Goal: Information Seeking & Learning: Learn about a topic

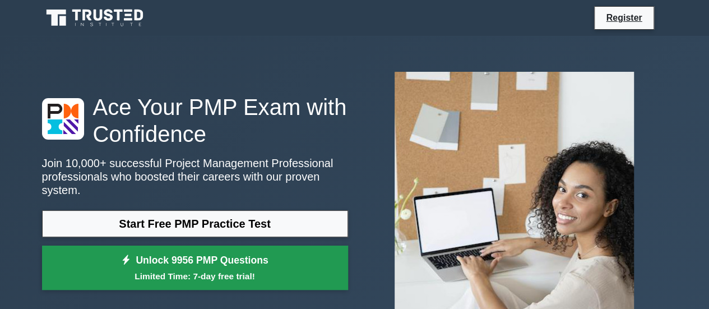
scroll to position [56, 0]
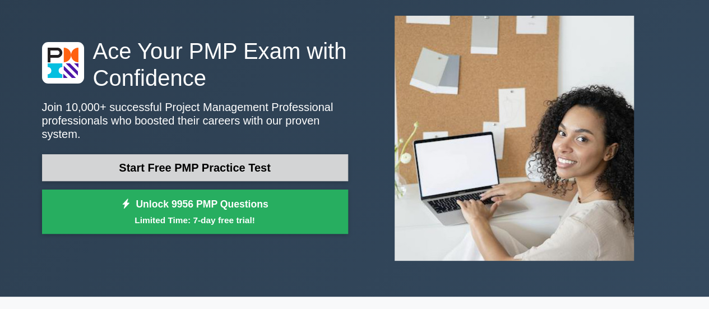
click at [174, 164] on link "Start Free PMP Practice Test" at bounding box center [195, 167] width 306 height 27
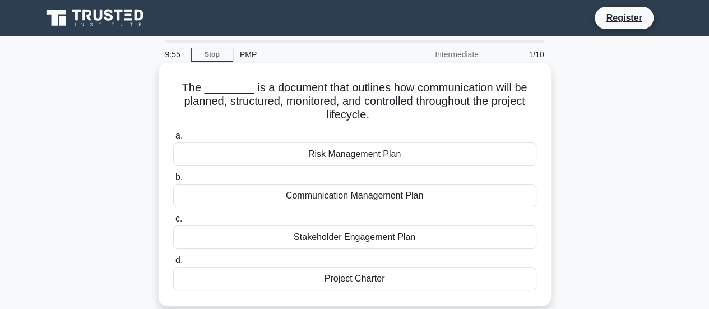
click at [353, 197] on div "Communication Management Plan" at bounding box center [354, 196] width 363 height 24
click at [173, 181] on input "b. Communication Management Plan" at bounding box center [173, 177] width 0 height 7
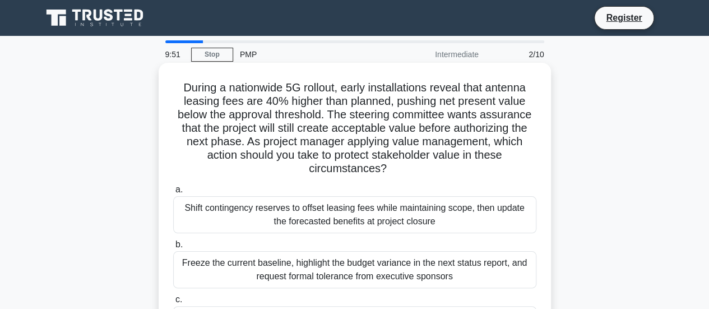
click at [360, 216] on div "Shift contingency reserves to offset leasing fees while maintaining scope, then…" at bounding box center [354, 214] width 363 height 37
click at [173, 193] on input "a. Shift contingency reserves to offset leasing fees while maintaining scope, t…" at bounding box center [173, 189] width 0 height 7
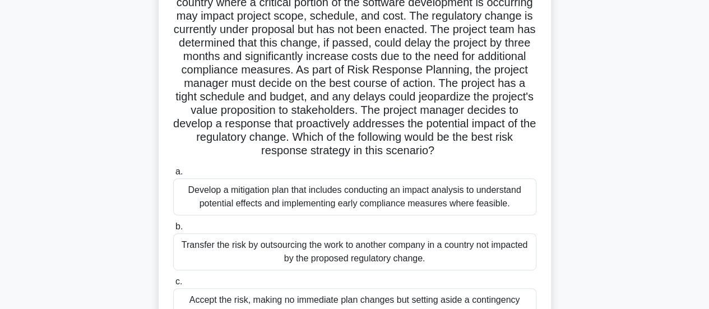
click at [346, 240] on div "Transfer the risk by outsourcing the work to another company in a country not i…" at bounding box center [354, 251] width 363 height 37
click at [173, 230] on input "b. Transfer the risk by outsourcing the work to another company in a country no…" at bounding box center [173, 226] width 0 height 7
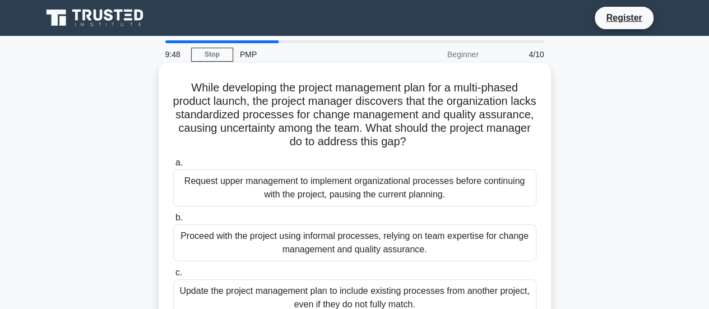
click at [351, 243] on div "Proceed with the project using informal processes, relying on team expertise fo…" at bounding box center [354, 242] width 363 height 37
click at [173, 221] on input "b. Proceed with the project using informal processes, relying on team expertise…" at bounding box center [173, 217] width 0 height 7
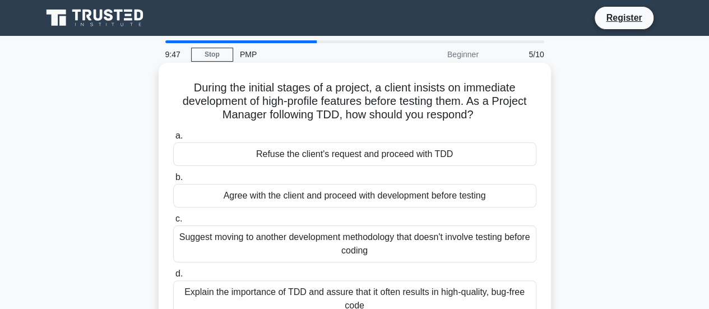
click at [351, 251] on div "Suggest moving to another development methodology that doesn't involve testing …" at bounding box center [354, 243] width 363 height 37
click at [173, 223] on input "c. Suggest moving to another development methodology that doesn't involve testi…" at bounding box center [173, 218] width 0 height 7
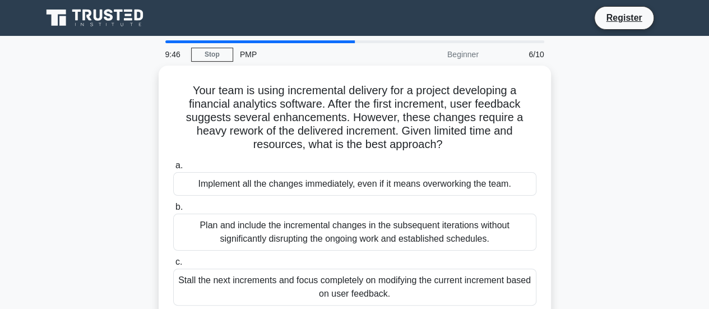
click at [351, 251] on div "a. Implement all the changes immediately, even if it means overworking the team…" at bounding box center [354, 252] width 377 height 193
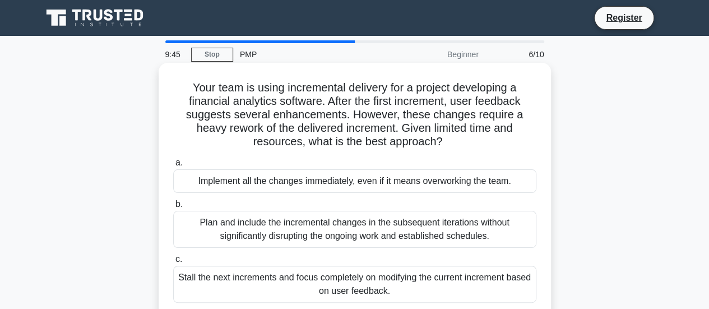
click at [351, 224] on div "Plan and include the incremental changes in the subsequent iterations without s…" at bounding box center [354, 229] width 363 height 37
click at [173, 208] on input "b. Plan and include the incremental changes in the subsequent iterations withou…" at bounding box center [173, 204] width 0 height 7
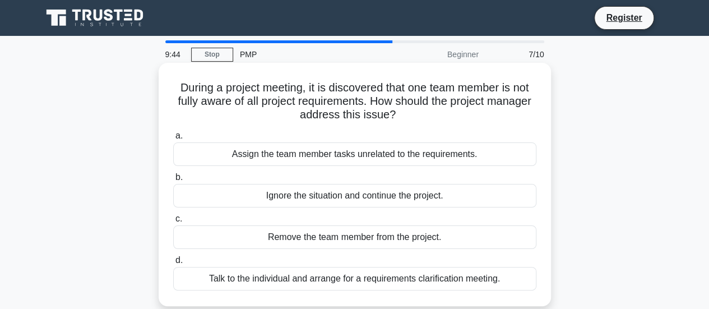
click at [355, 238] on div "Remove the team member from the project." at bounding box center [354, 237] width 363 height 24
click at [173, 223] on input "c. Remove the team member from the project." at bounding box center [173, 218] width 0 height 7
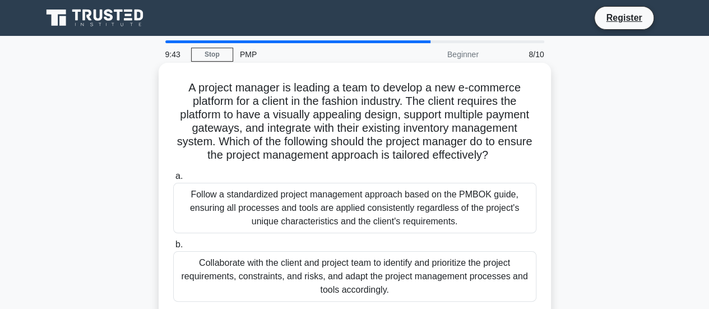
click at [360, 201] on div "Follow a standardized project management approach based on the PMBOK guide, ens…" at bounding box center [354, 208] width 363 height 50
click at [173, 180] on input "a. Follow a standardized project management approach based on the PMBOK guide, …" at bounding box center [173, 176] width 0 height 7
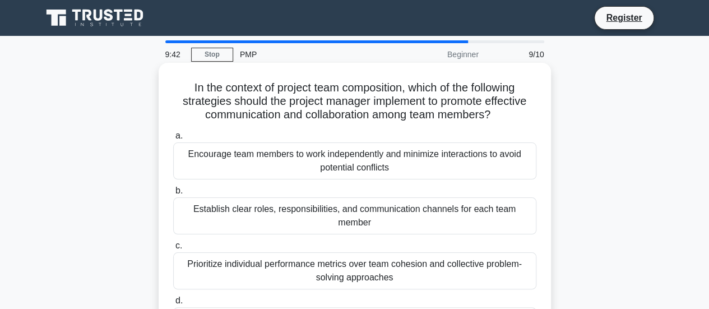
click at [370, 252] on div "Prioritize individual performance metrics over team cohesion and collective pro…" at bounding box center [354, 270] width 363 height 37
click at [173, 249] on input "c. Prioritize individual performance metrics over team cohesion and collective …" at bounding box center [173, 245] width 0 height 7
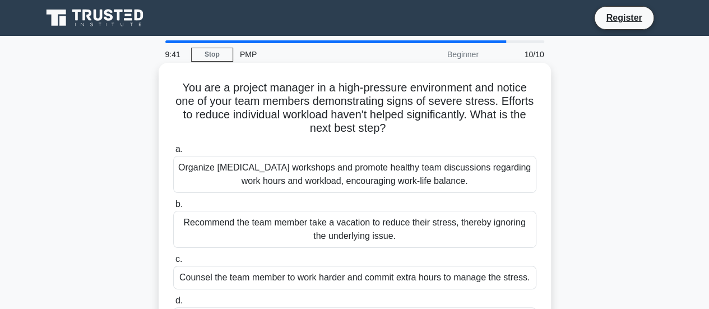
click at [370, 227] on div "Recommend the team member take a vacation to reduce their stress, thereby ignor…" at bounding box center [354, 229] width 363 height 37
click at [173, 208] on input "b. Recommend the team member take a vacation to reduce their stress, thereby ig…" at bounding box center [173, 204] width 0 height 7
